Goal: Task Accomplishment & Management: Use online tool/utility

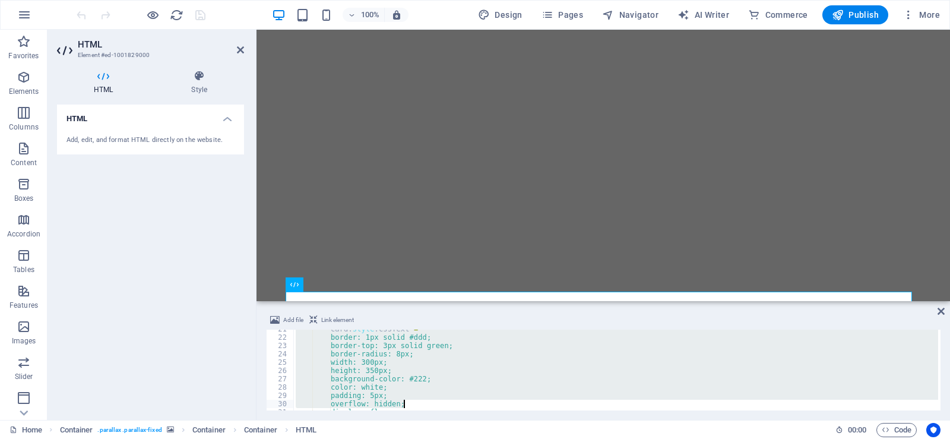
scroll to position [337, 0]
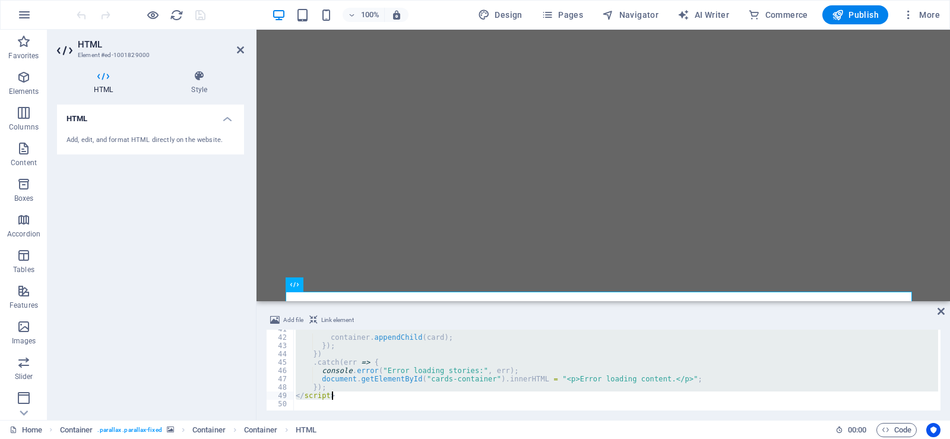
drag, startPoint x: 296, startPoint y: 333, endPoint x: 364, endPoint y: 394, distance: 91.7
click at [364, 394] on div "container . appendChild ( card ) ; }) ; }) . catch ( err => { console . error (…" at bounding box center [623, 372] width 661 height 95
type textarea "}); </script>"
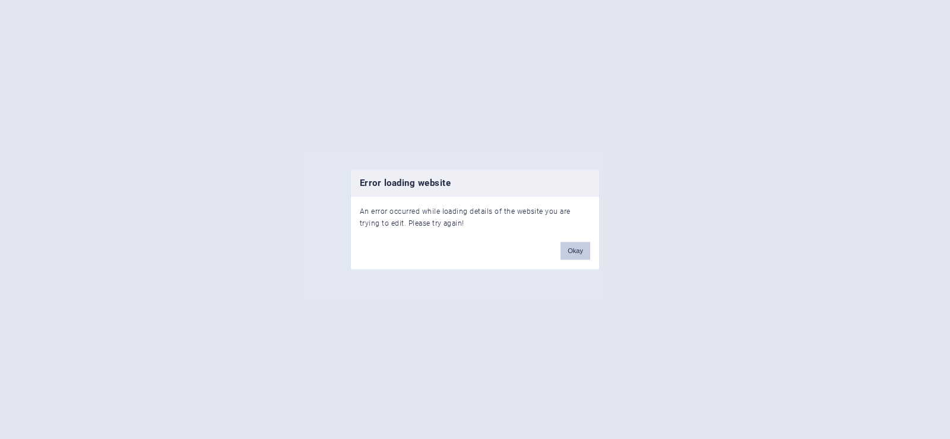
click at [571, 254] on button "Okay" at bounding box center [576, 251] width 30 height 18
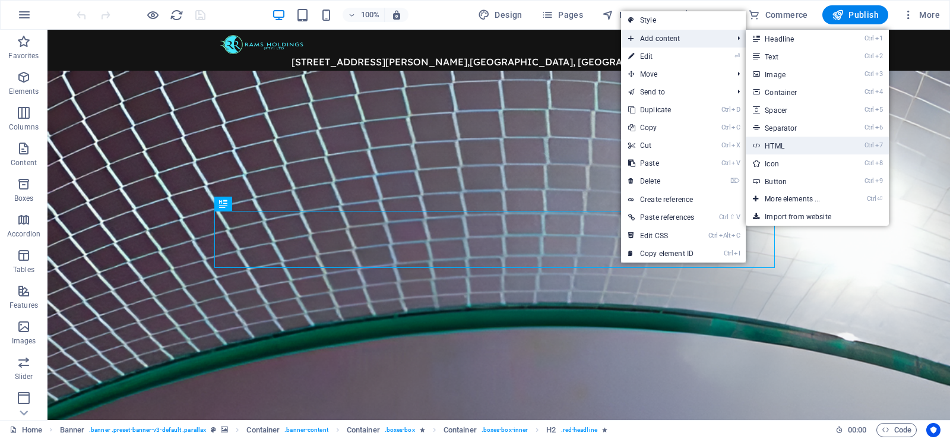
click at [785, 141] on link "Ctrl 7 HTML" at bounding box center [795, 146] width 98 height 18
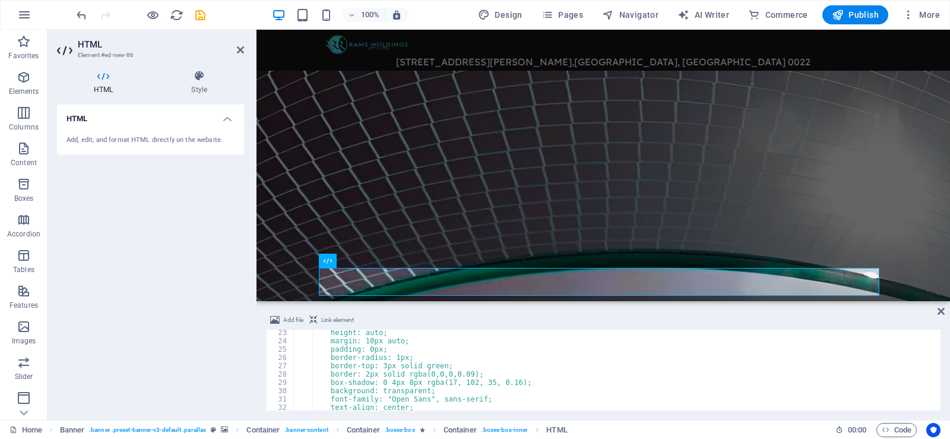
scroll to position [184, 0]
click at [238, 50] on icon at bounding box center [240, 50] width 7 height 10
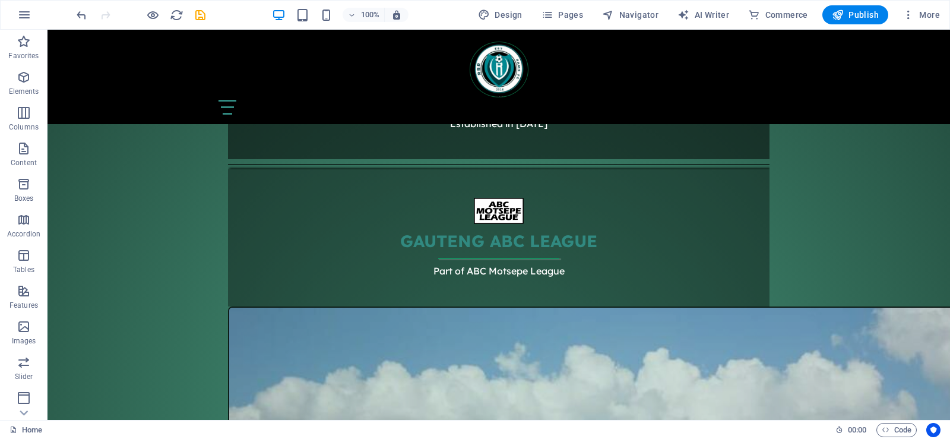
scroll to position [1566, 0]
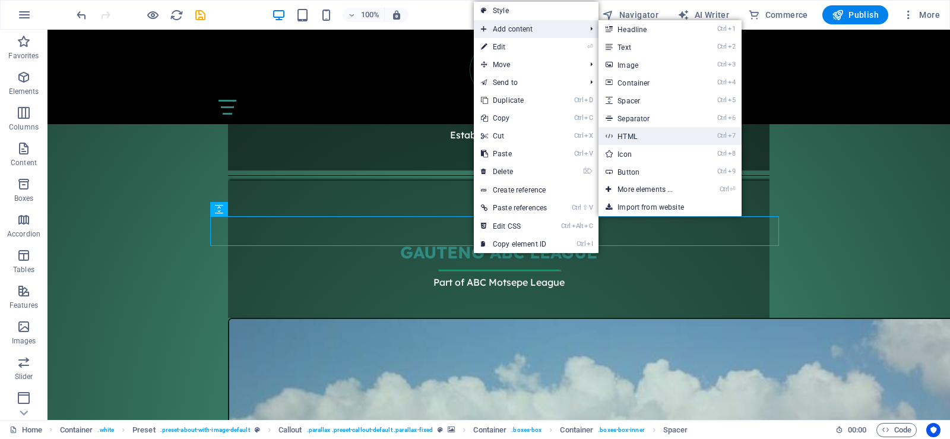
click at [636, 131] on link "Ctrl 7 HTML" at bounding box center [648, 136] width 98 height 18
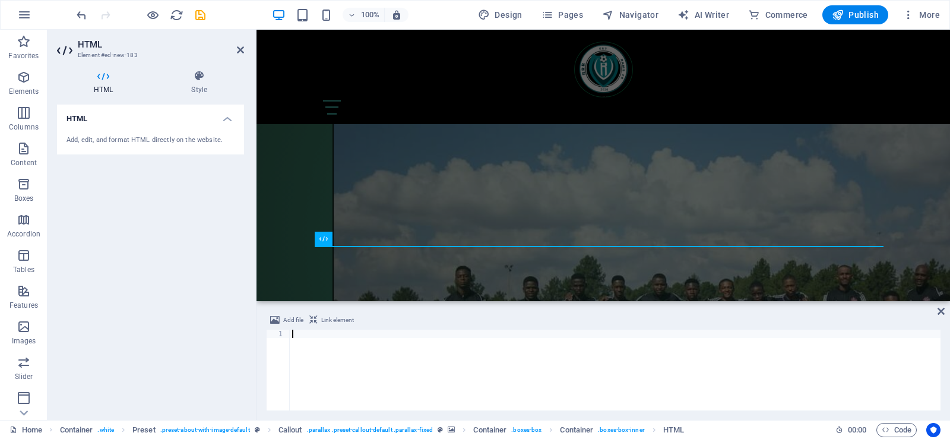
scroll to position [476, 0]
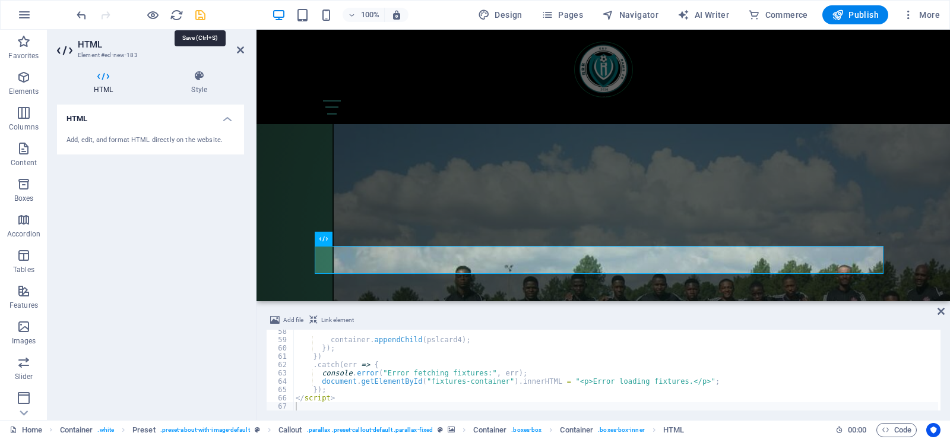
click at [201, 16] on icon "save" at bounding box center [201, 15] width 14 height 14
